Goal: Task Accomplishment & Management: Complete application form

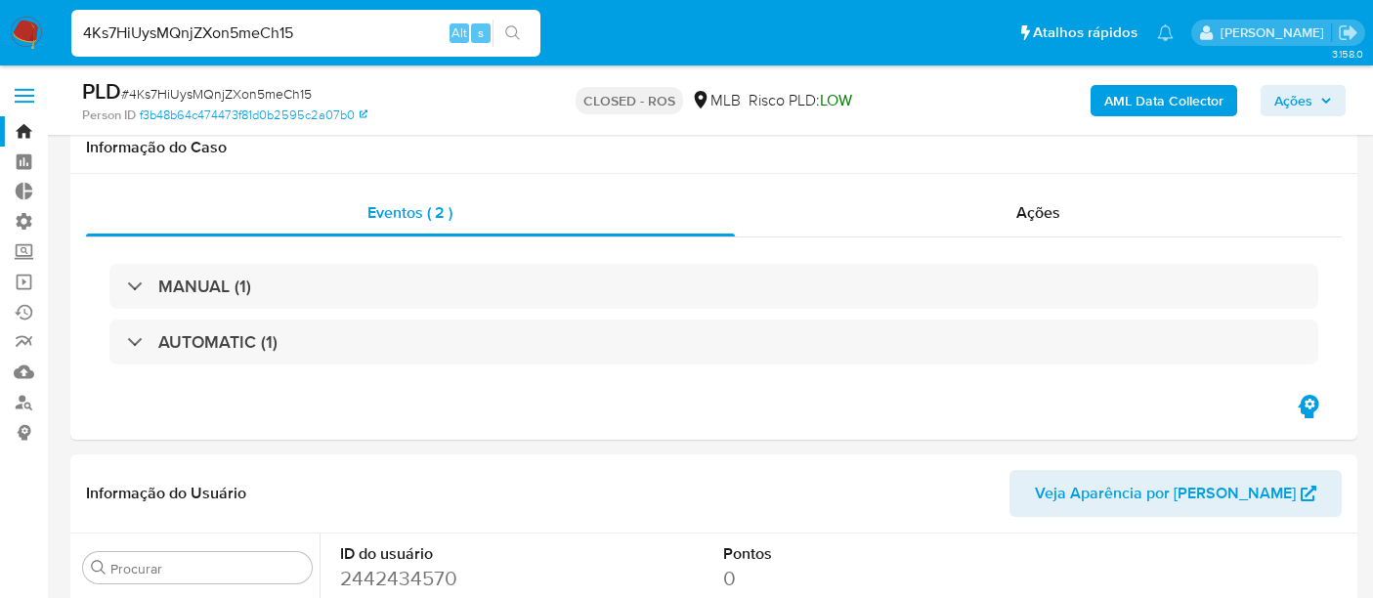
select select "10"
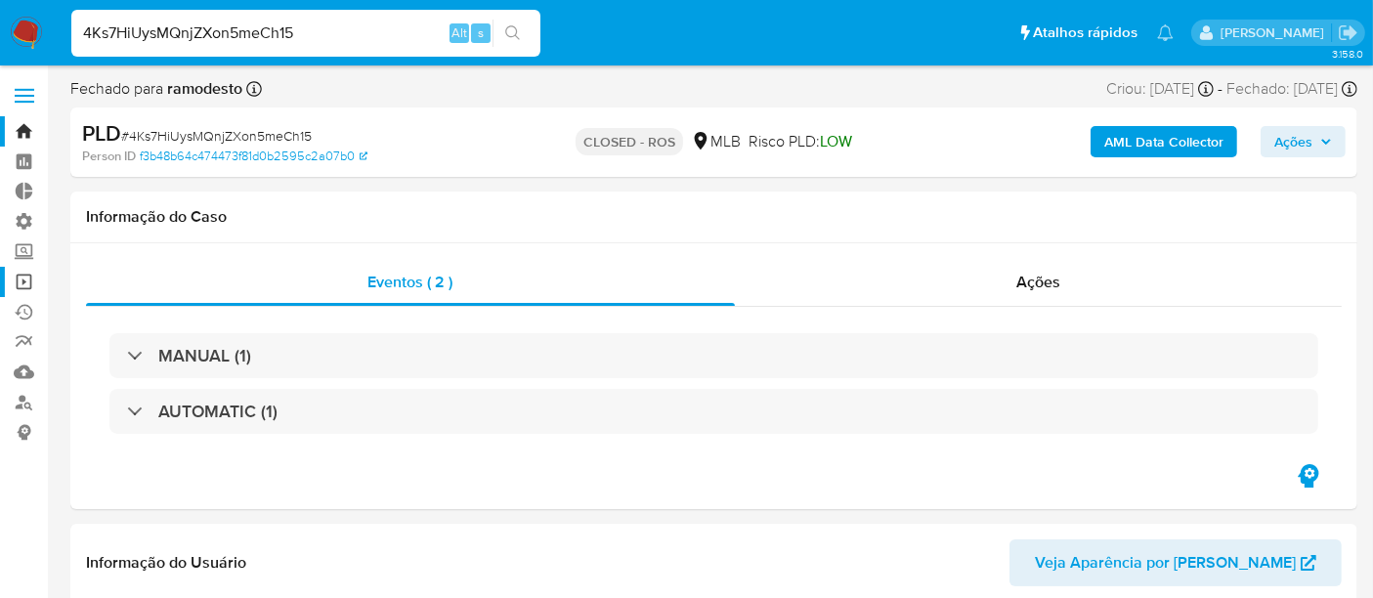
click at [21, 284] on link "Operações em massa" at bounding box center [116, 282] width 233 height 30
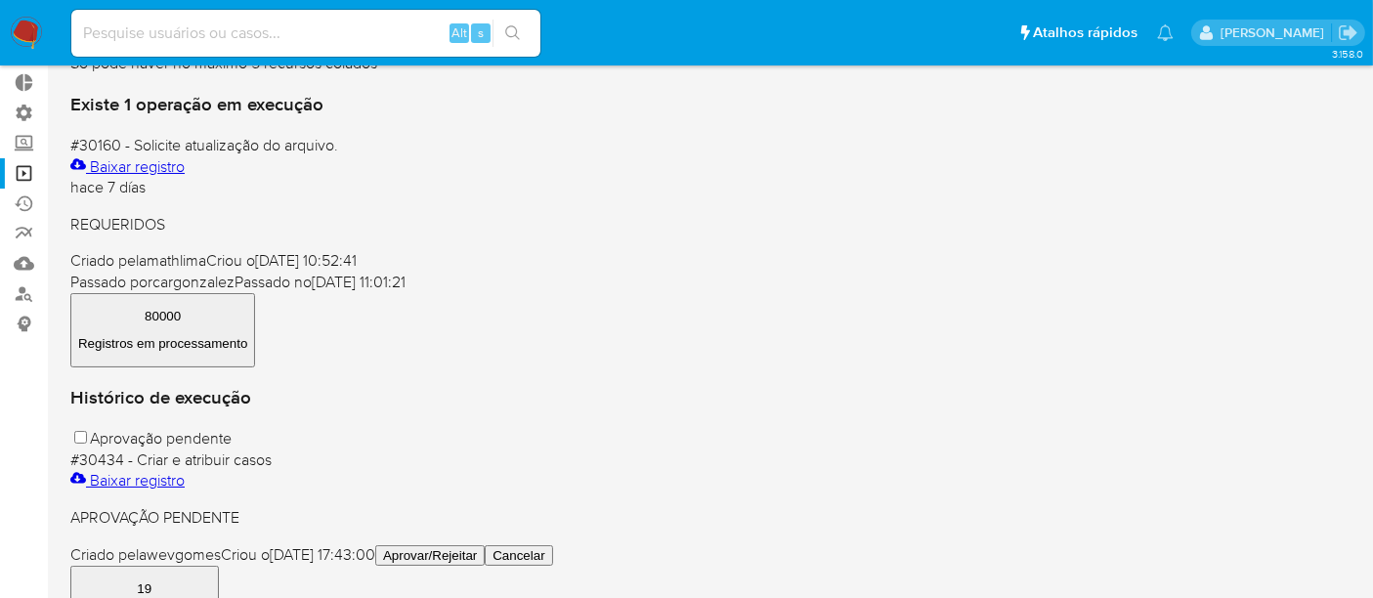
scroll to position [217, 0]
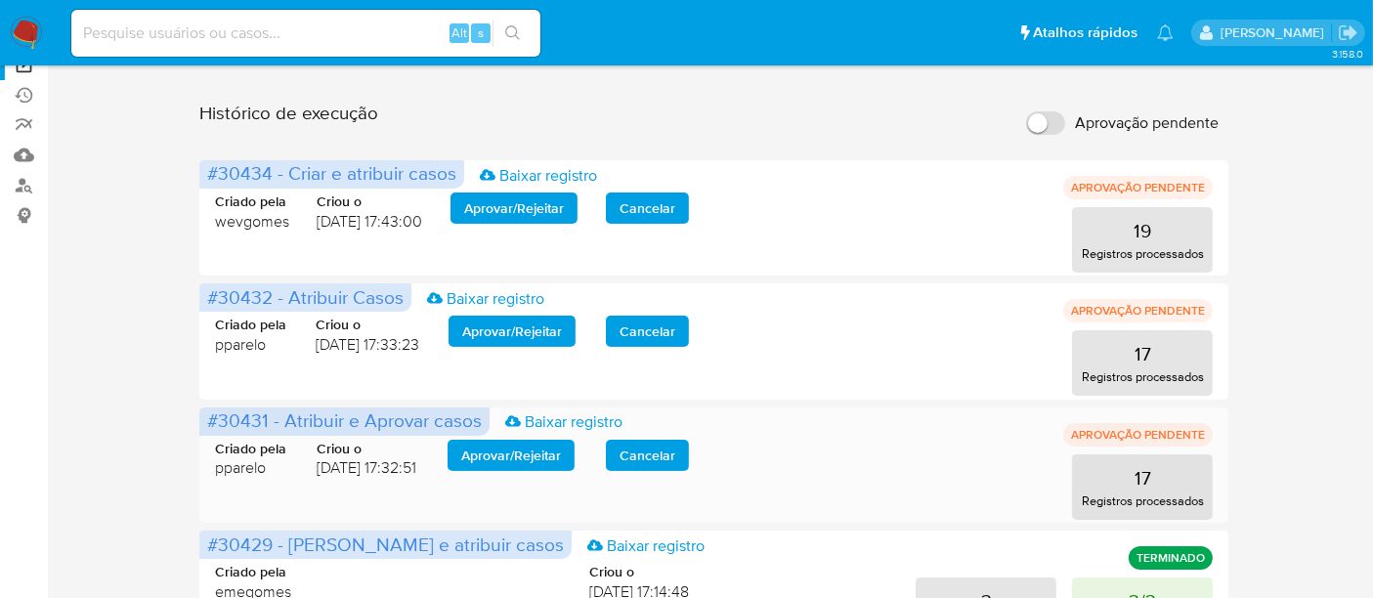
click at [527, 453] on span "Aprovar / Rejeitar" at bounding box center [511, 455] width 100 height 27
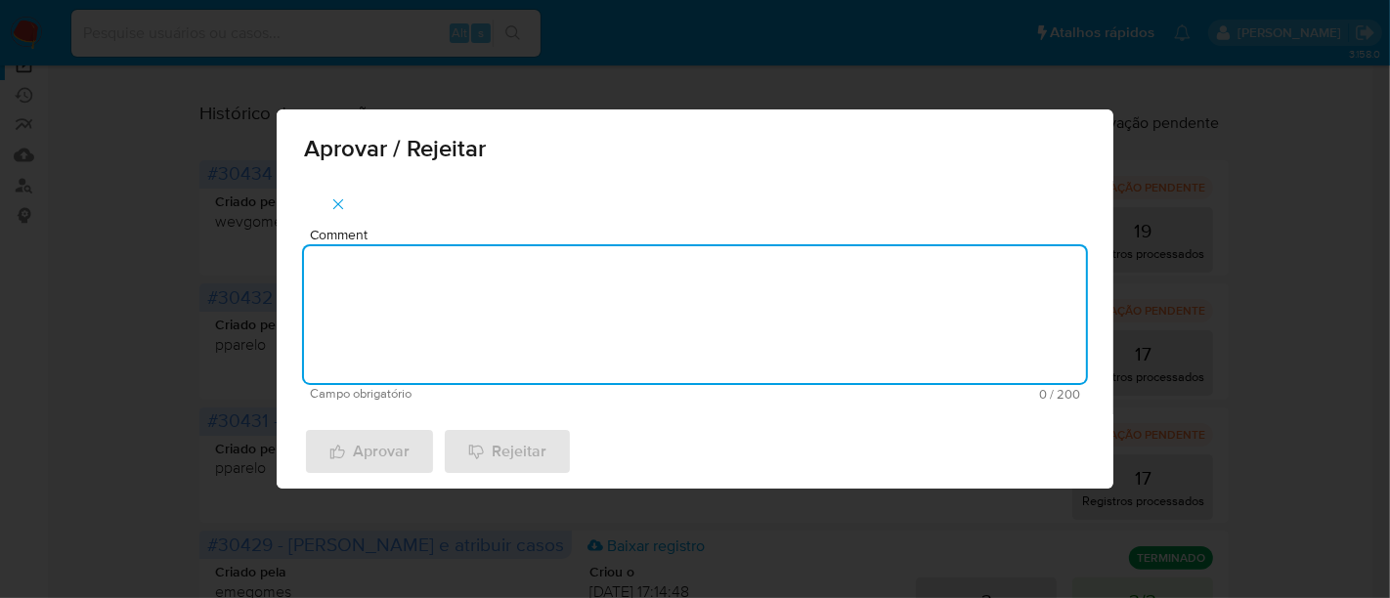
click at [464, 326] on textarea "Comment" at bounding box center [695, 314] width 782 height 137
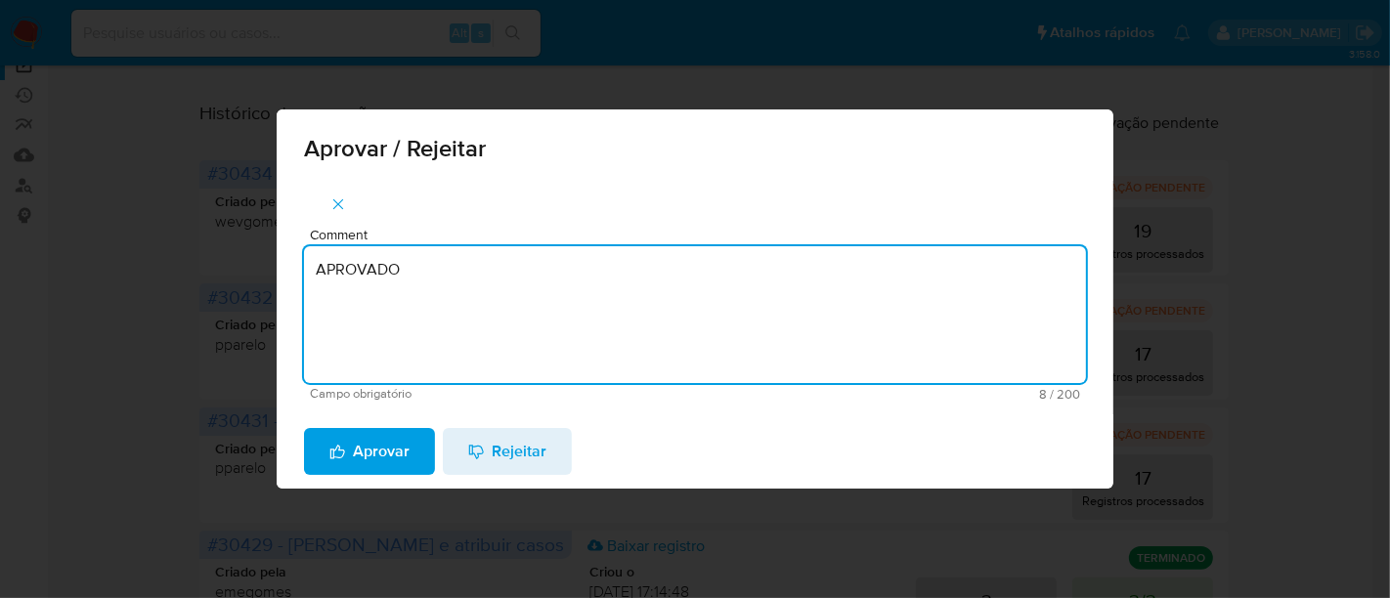
drag, startPoint x: 452, startPoint y: 278, endPoint x: 175, endPoint y: 266, distance: 276.9
click at [175, 266] on div "Aprovar / Rejeitar Comment APROVADO Campo obrigatório 8 / 200 192 caracteres re…" at bounding box center [695, 299] width 1390 height 598
type textarea "APROVADO"
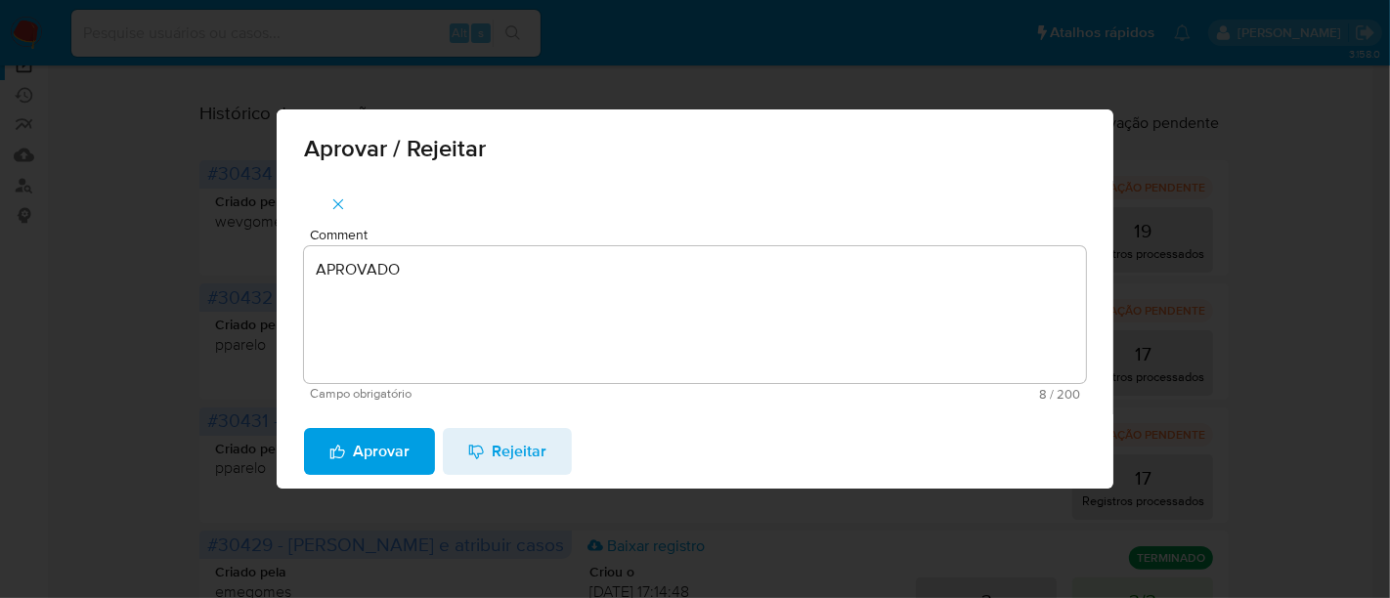
click at [361, 442] on span "Aprovar" at bounding box center [369, 451] width 80 height 43
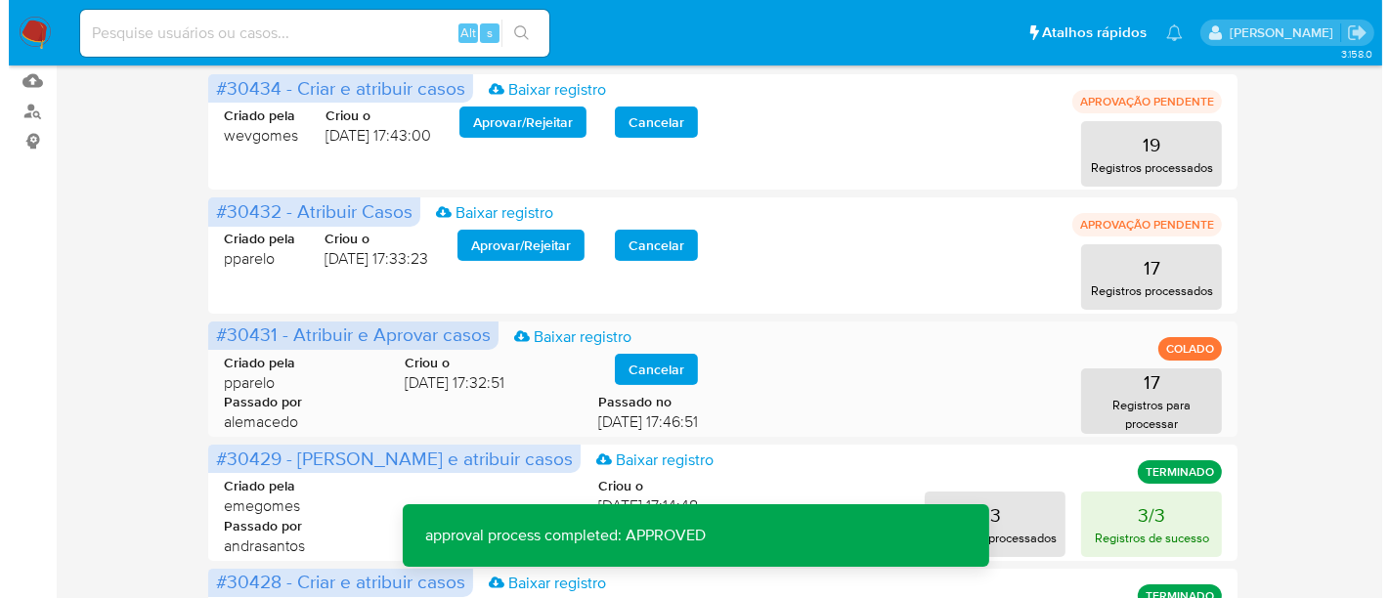
scroll to position [326, 0]
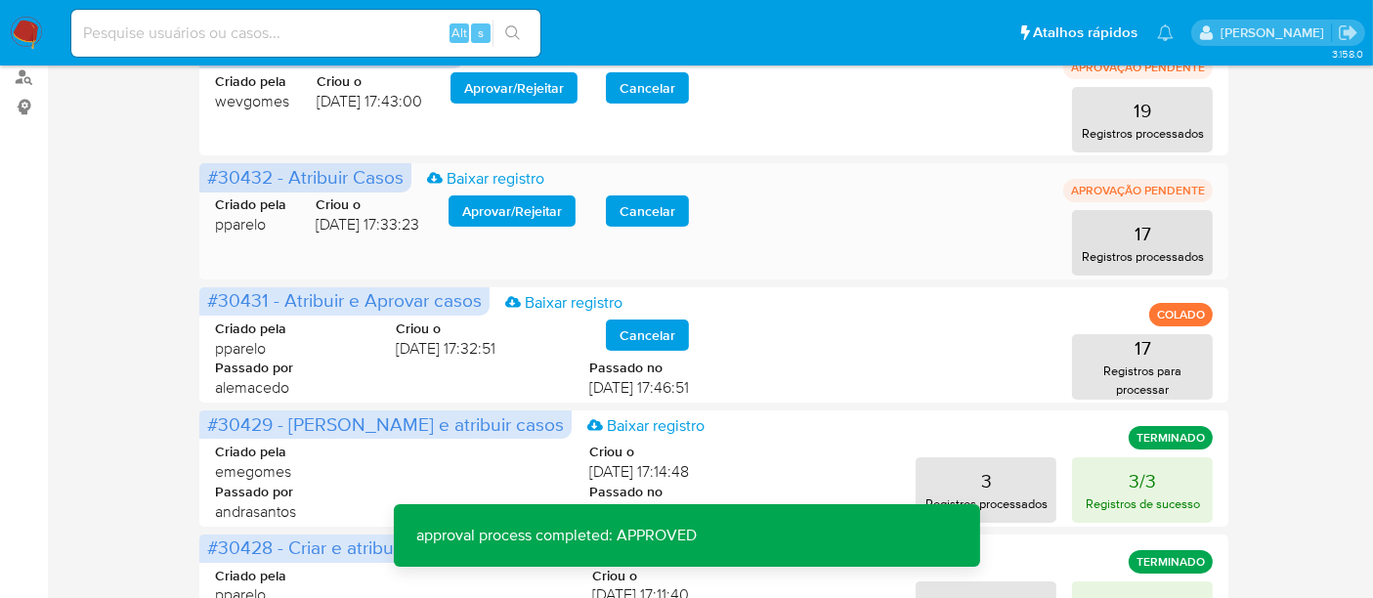
click at [549, 213] on span "Aprovar / Rejeitar" at bounding box center [512, 210] width 100 height 27
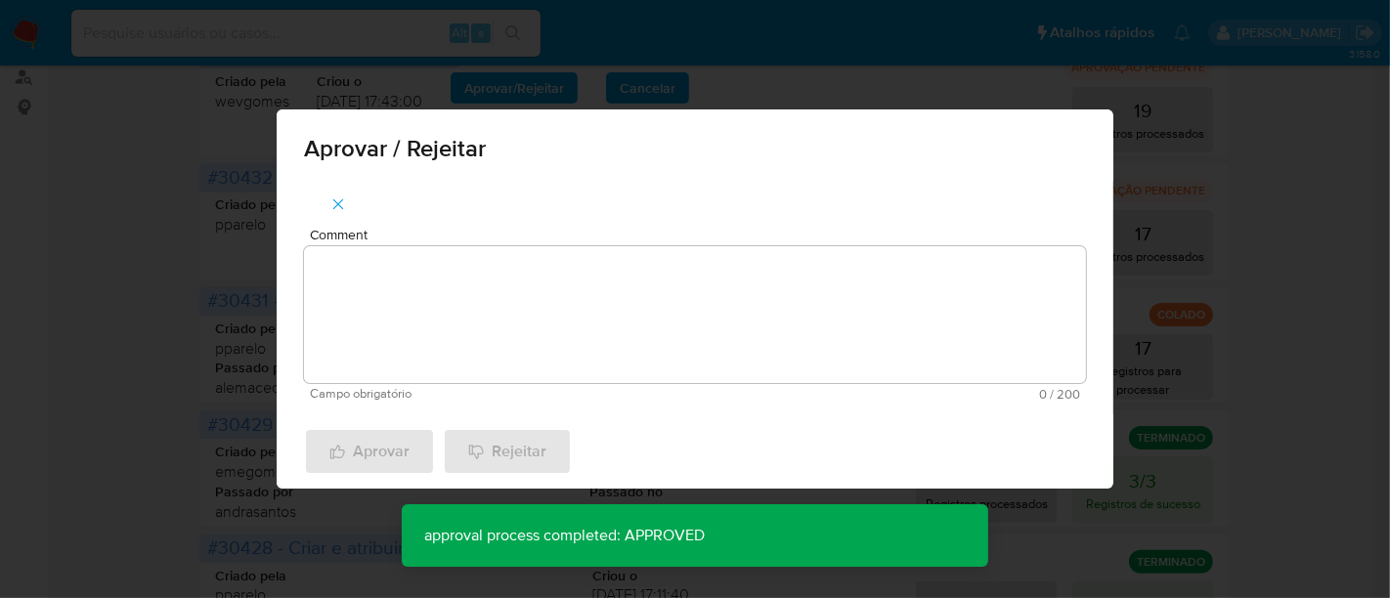
click at [446, 275] on textarea "Comment" at bounding box center [695, 314] width 782 height 137
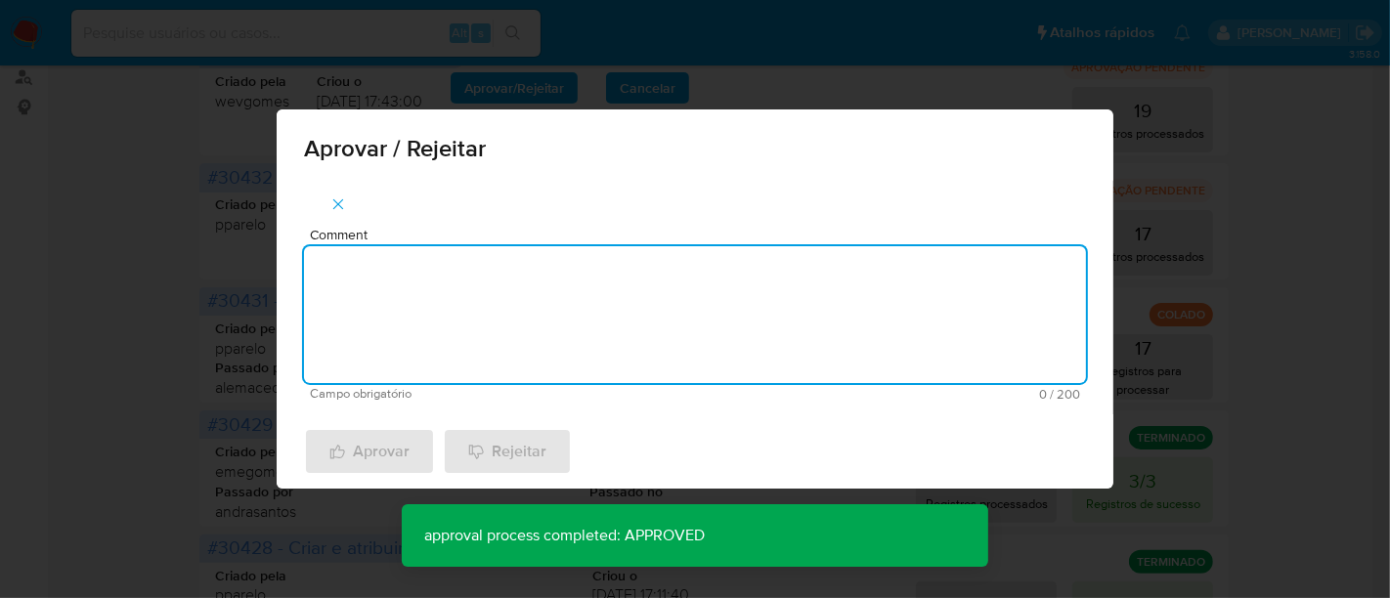
paste textarea "APROVADO"
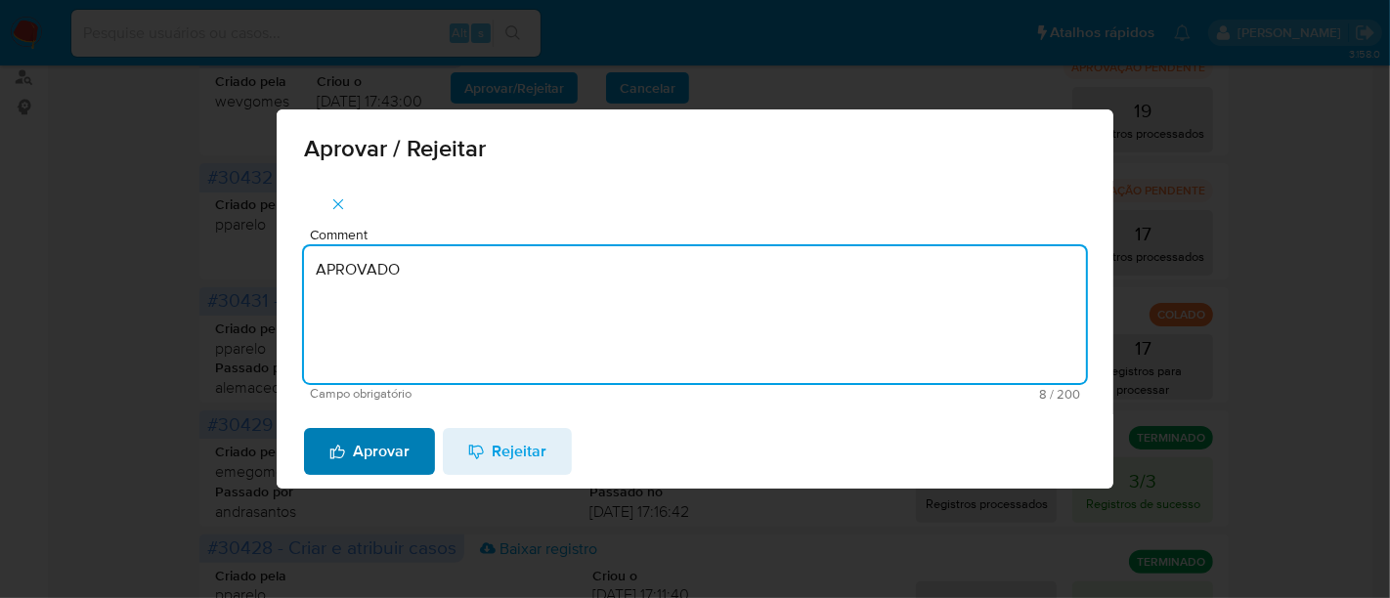
type textarea "APROVADO"
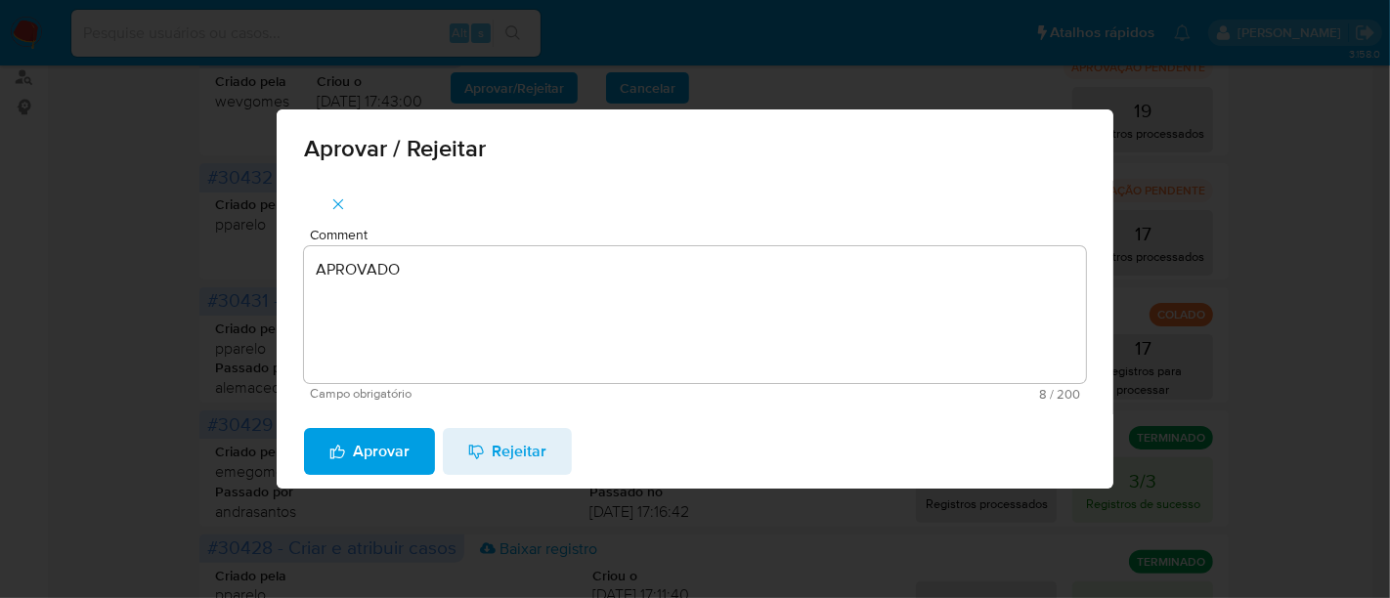
click at [356, 444] on span "Aprovar" at bounding box center [369, 451] width 80 height 43
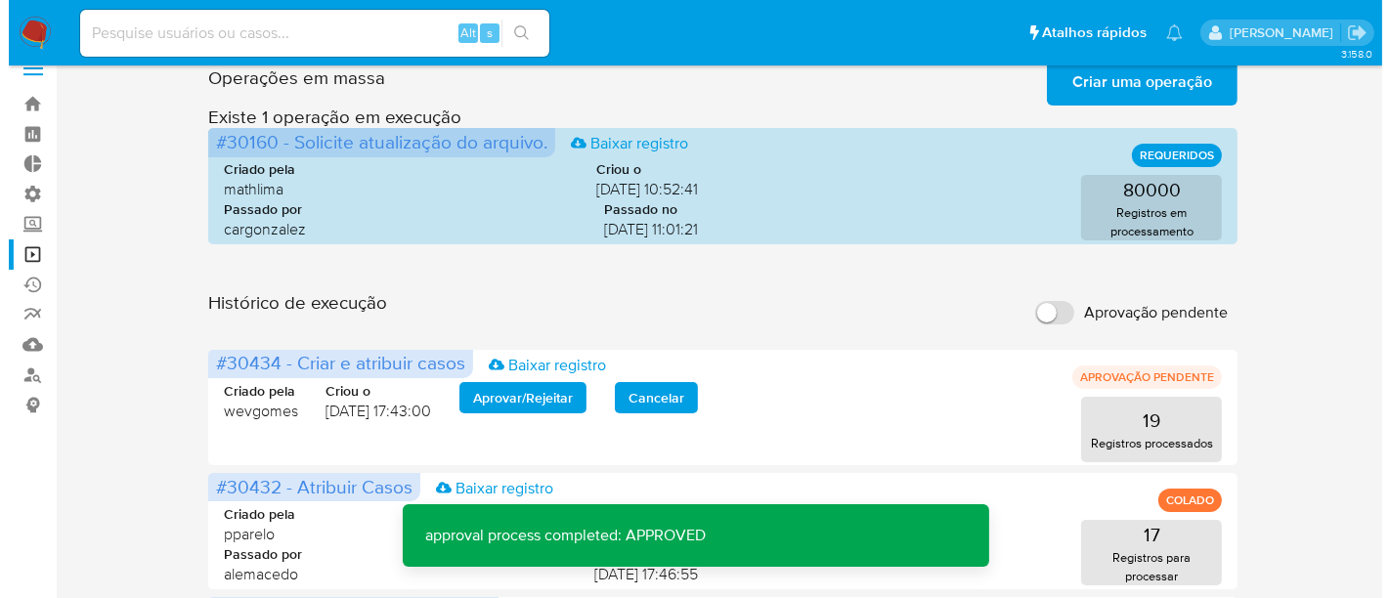
scroll to position [0, 0]
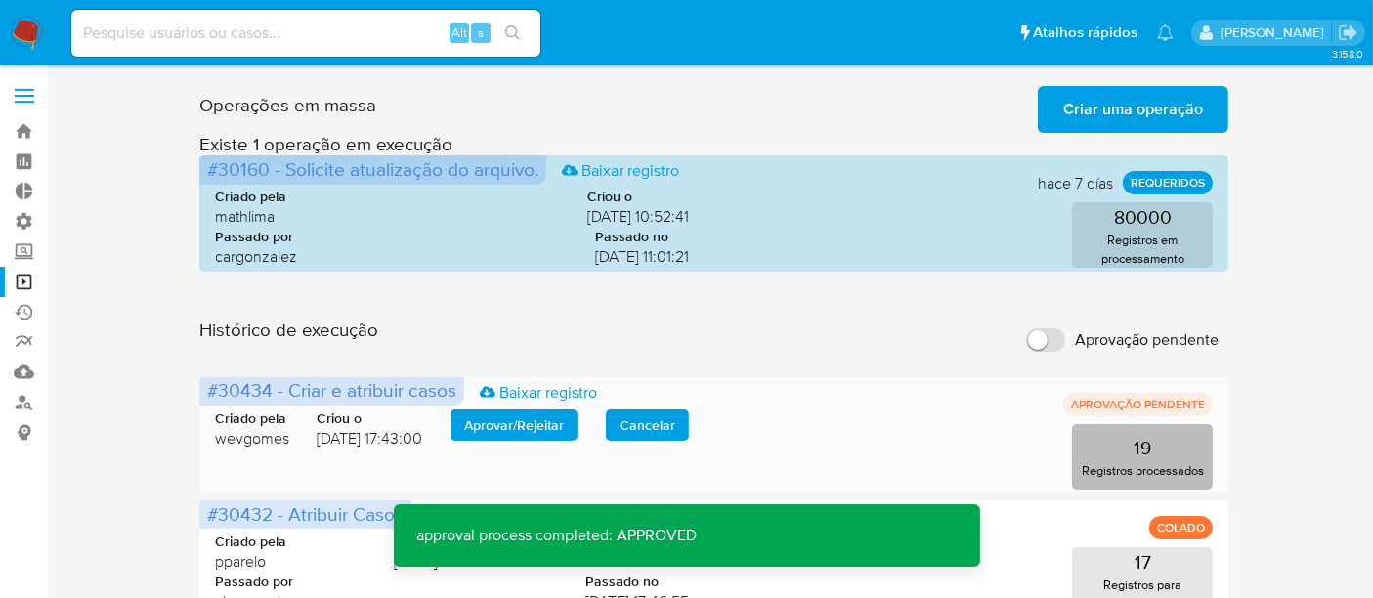
click at [1155, 445] on button "19 Registros processados" at bounding box center [1142, 456] width 141 height 65
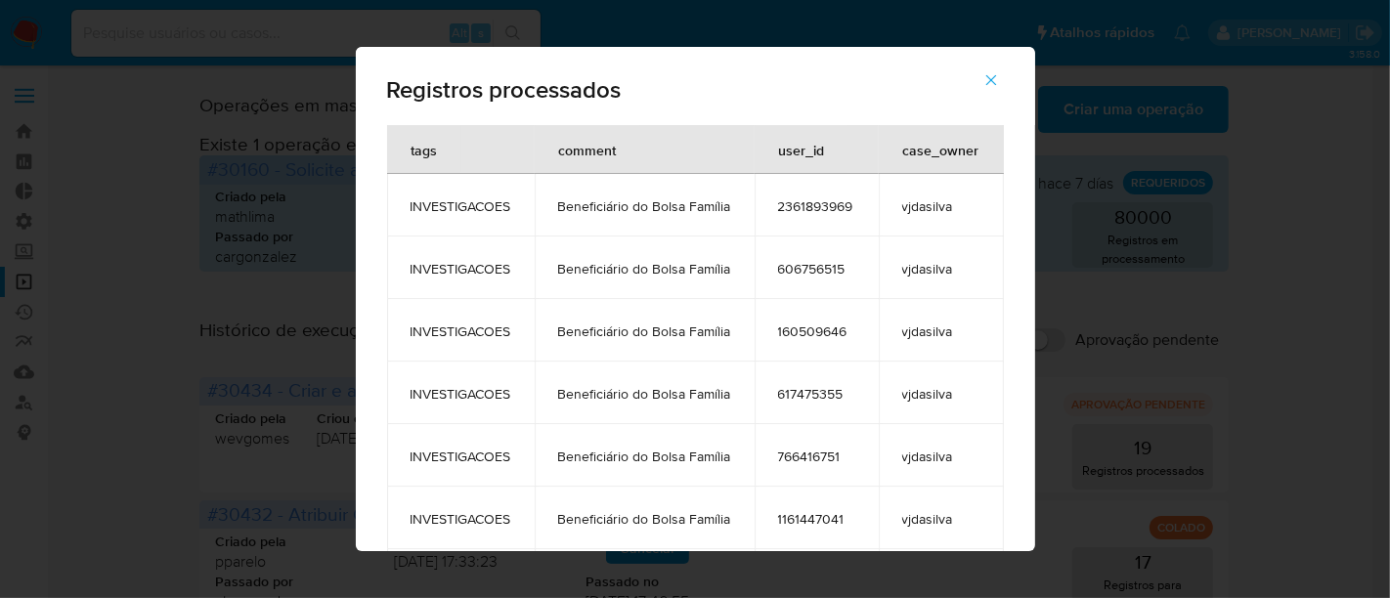
click at [996, 79] on icon "button" at bounding box center [990, 80] width 11 height 11
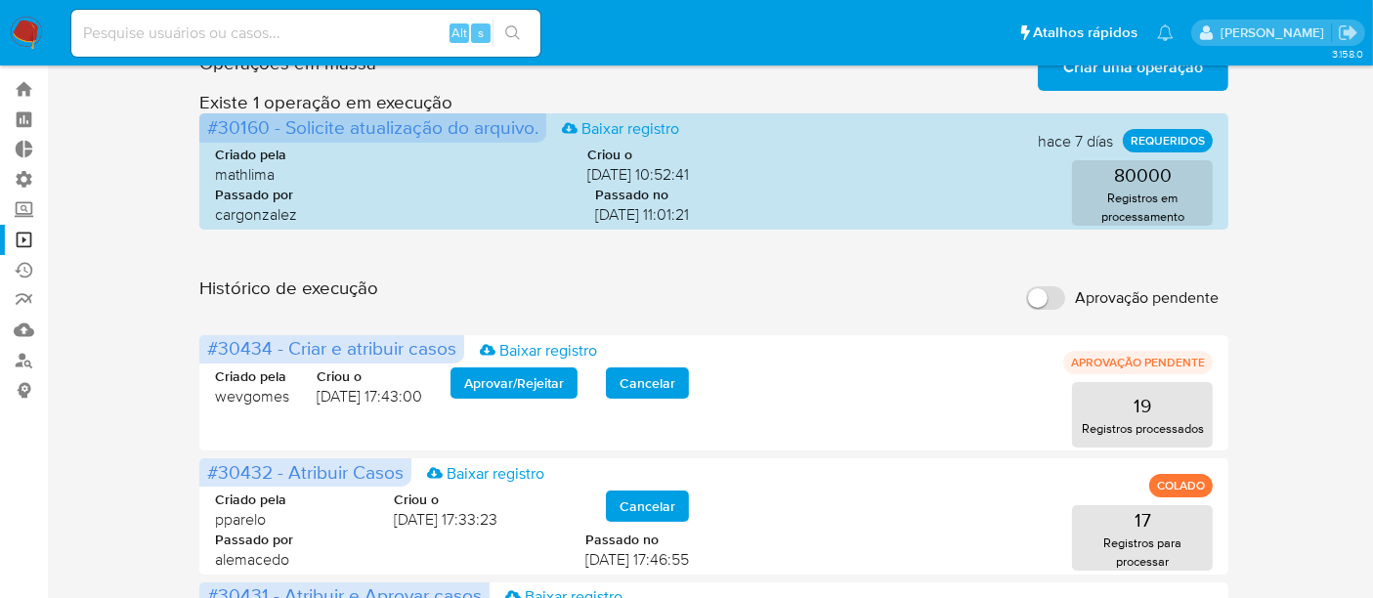
scroll to position [109, 0]
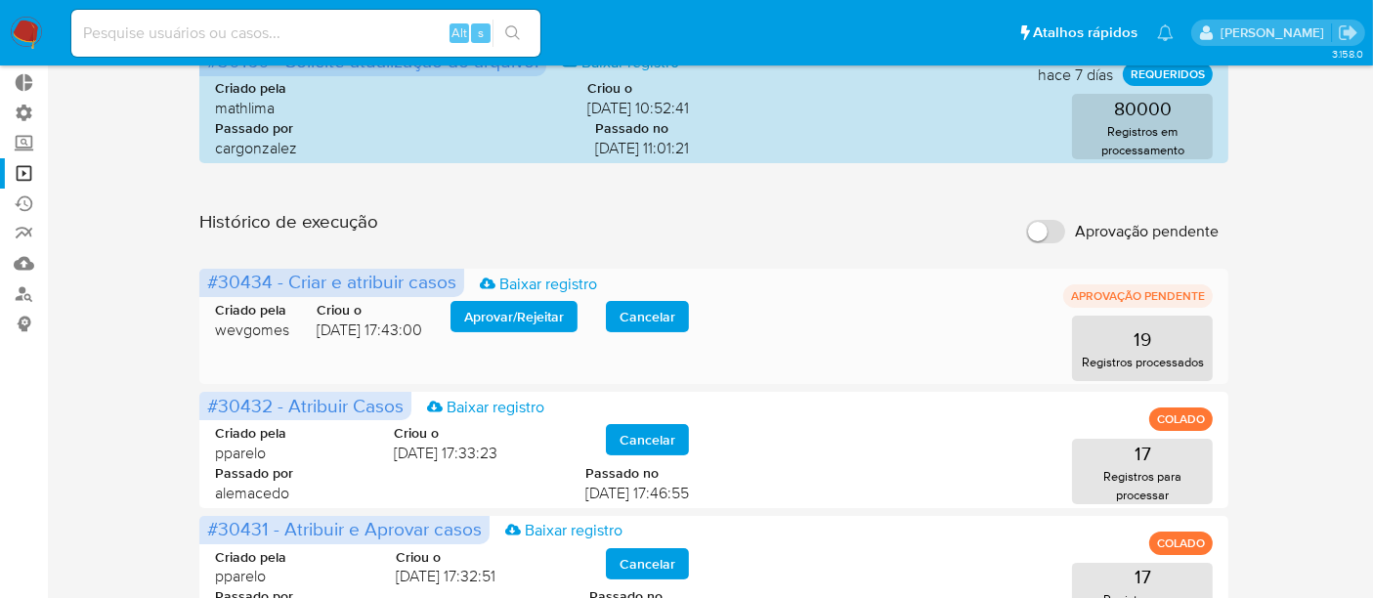
click at [551, 320] on span "Aprovar / Rejeitar" at bounding box center [514, 316] width 100 height 27
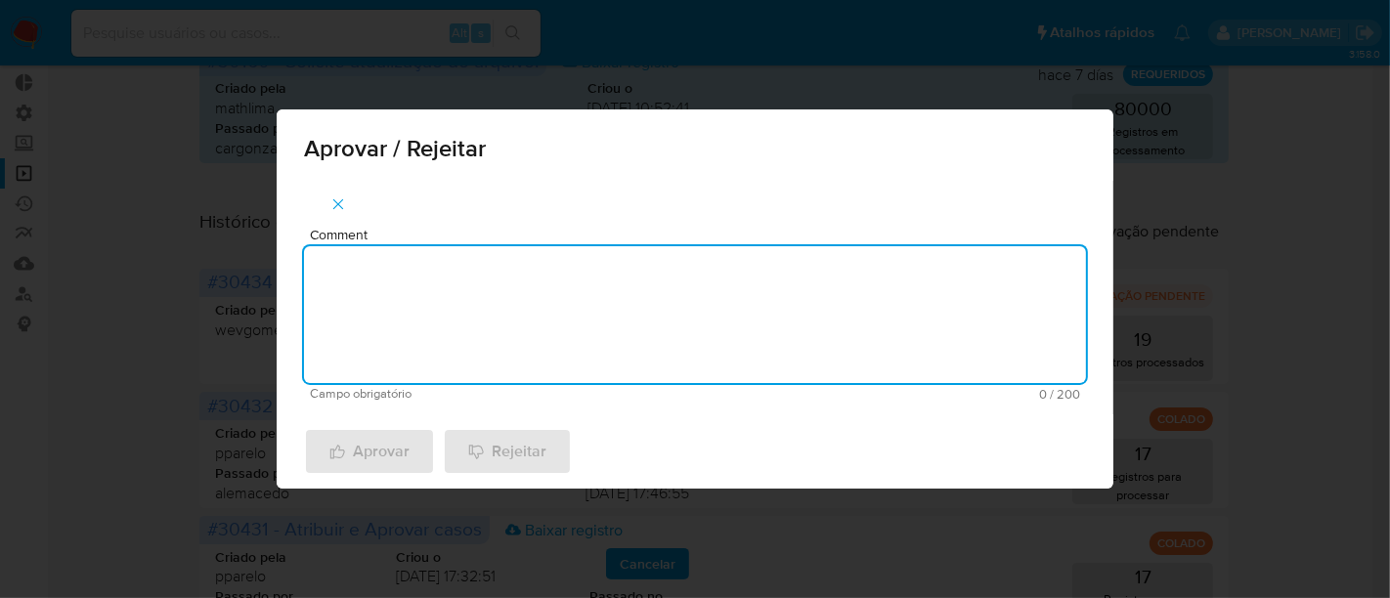
click at [480, 267] on textarea "Comment" at bounding box center [695, 314] width 782 height 137
paste textarea "APROVADO"
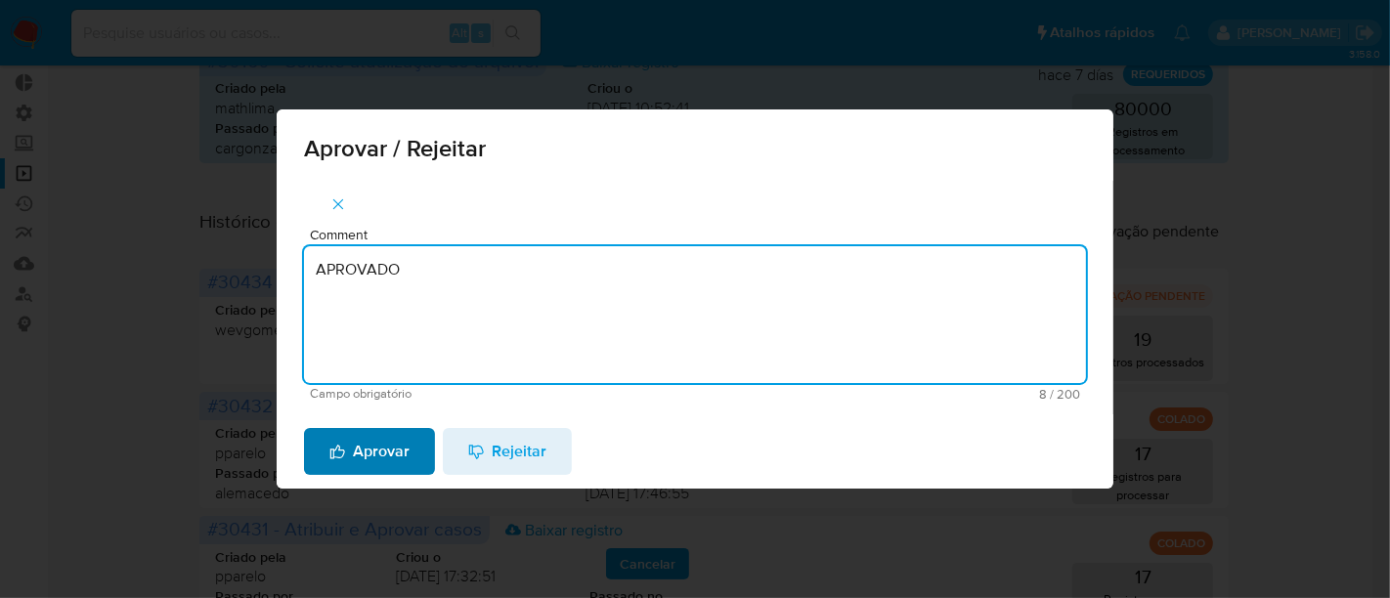
type textarea "APROVADO"
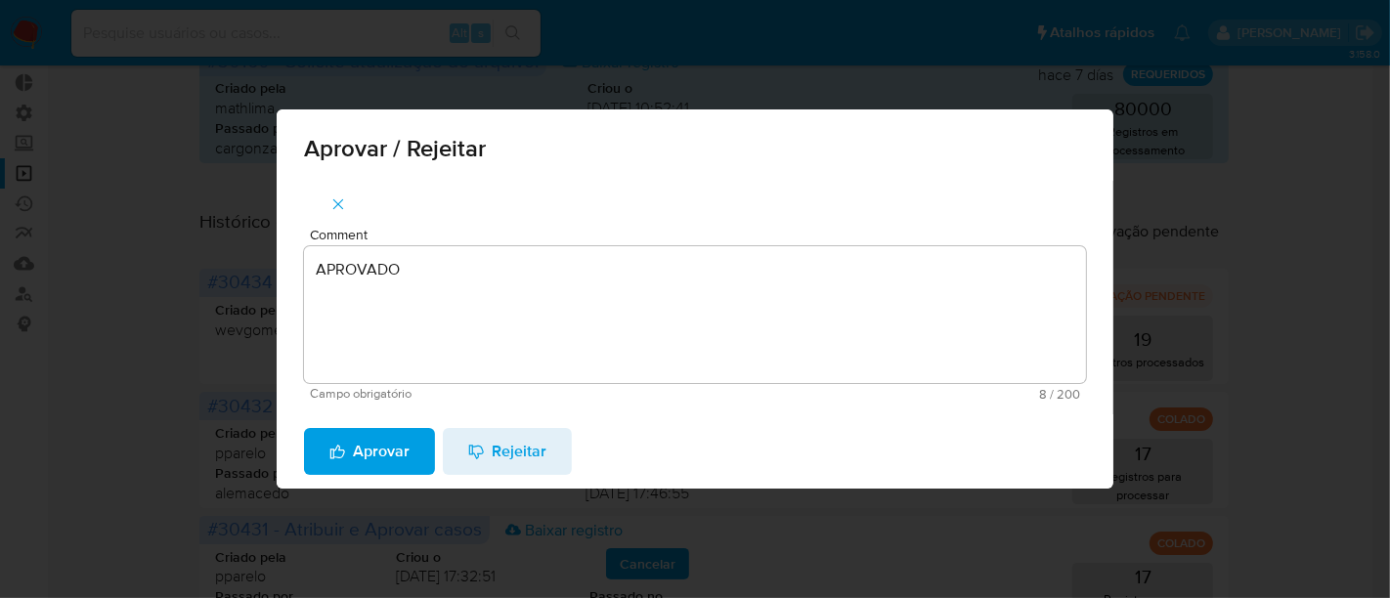
click at [399, 431] on span "Aprovar" at bounding box center [369, 451] width 80 height 43
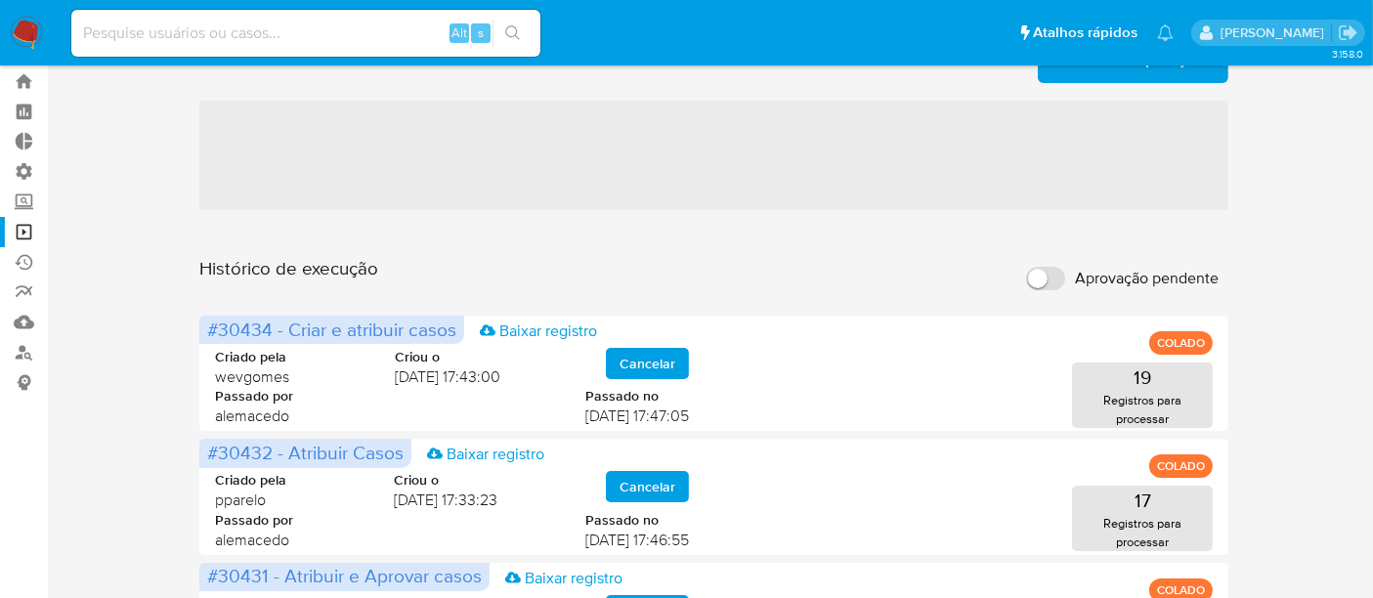
scroll to position [0, 0]
